Goal: Check status: Check status

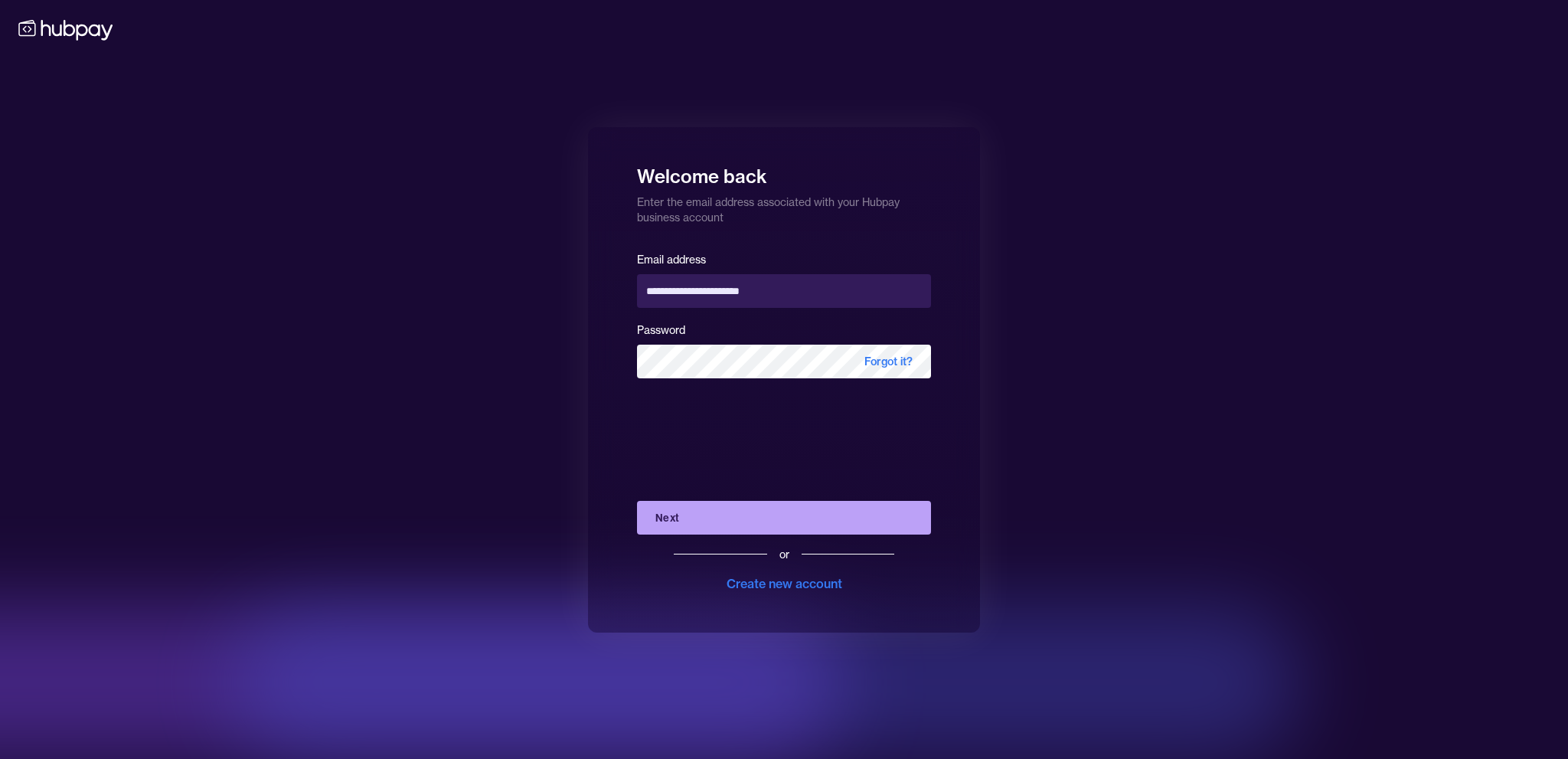
click at [715, 522] on button "Next" at bounding box center [784, 518] width 294 height 34
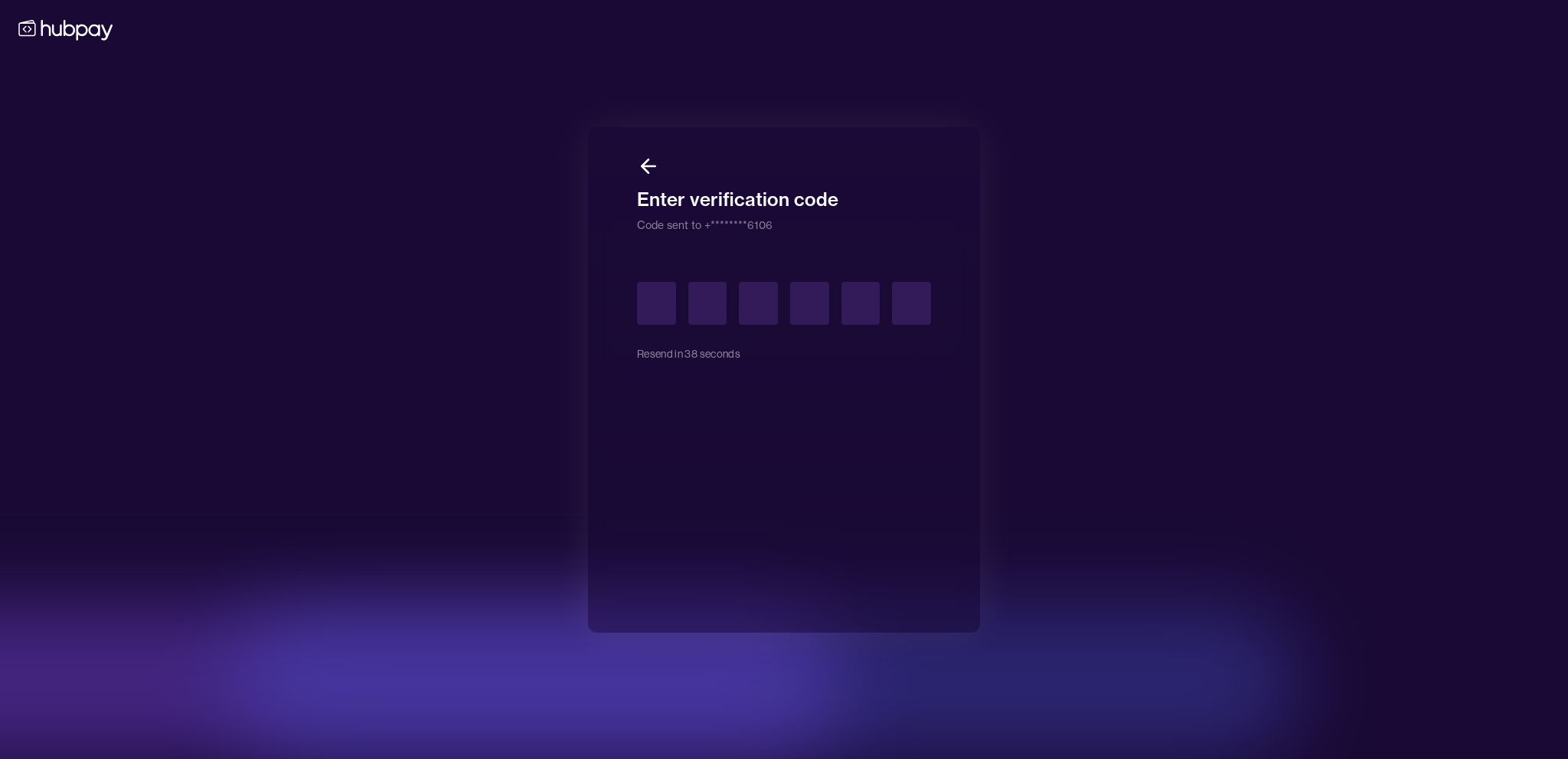
type input "*"
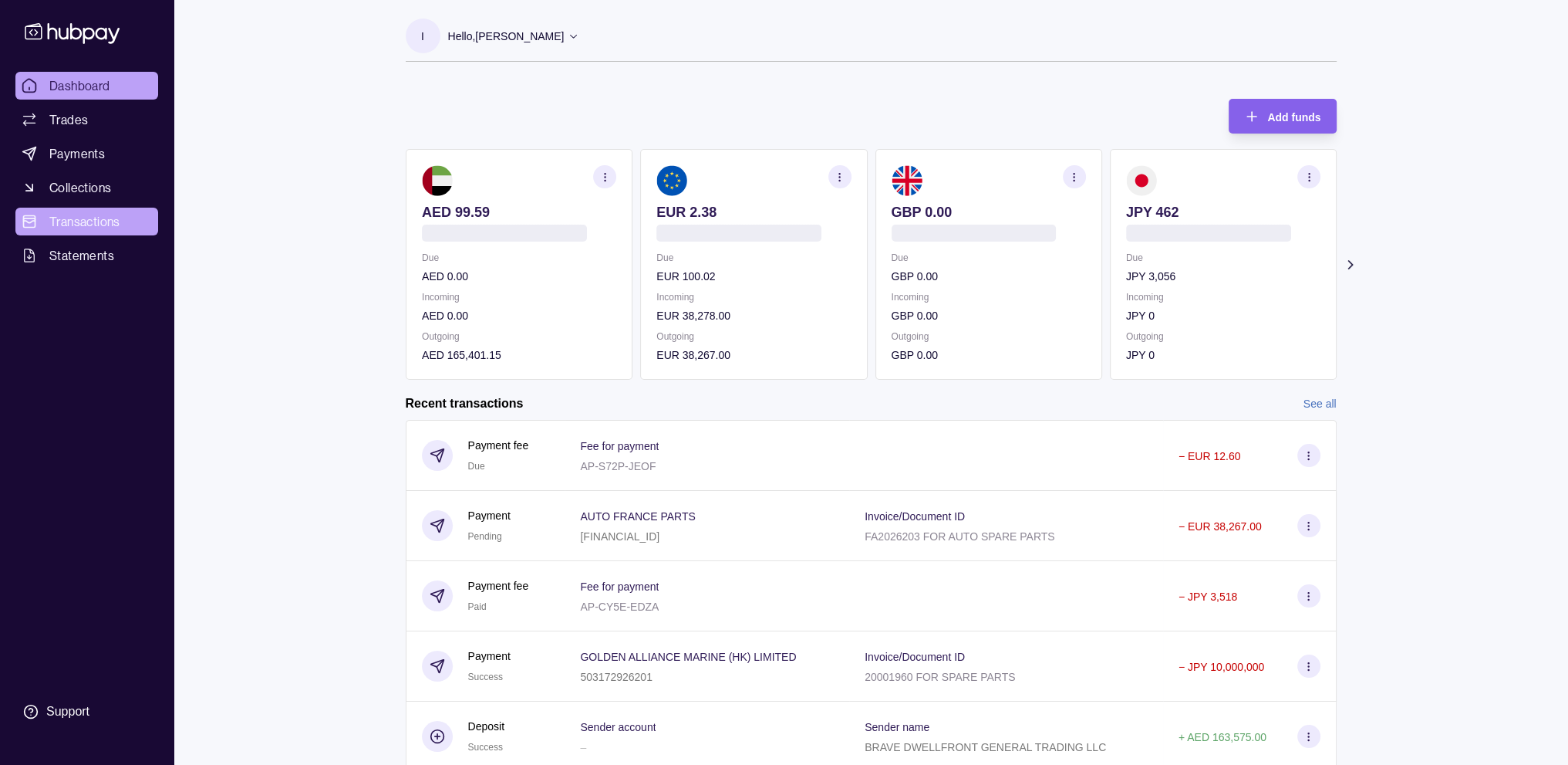
click at [94, 216] on span "Transactions" at bounding box center [85, 222] width 71 height 19
